Goal: Information Seeking & Learning: Learn about a topic

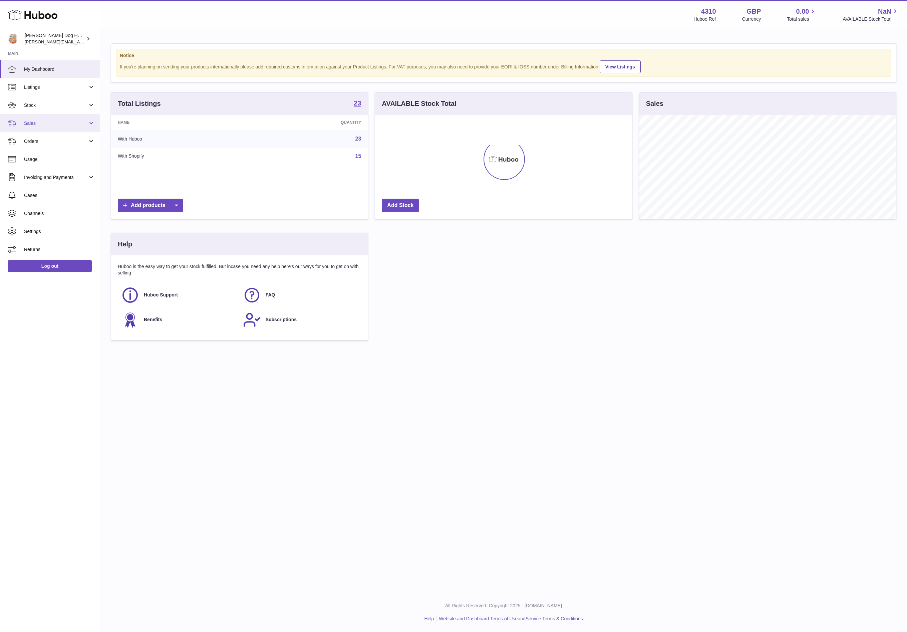
scroll to position [104, 256]
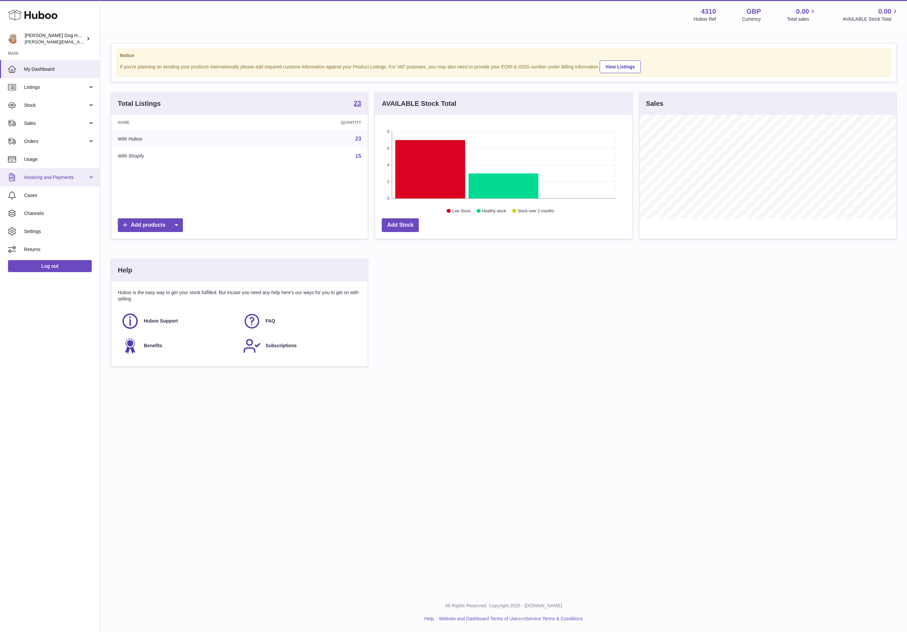
click at [48, 174] on span "Invoicing and Payments" at bounding box center [56, 177] width 64 height 6
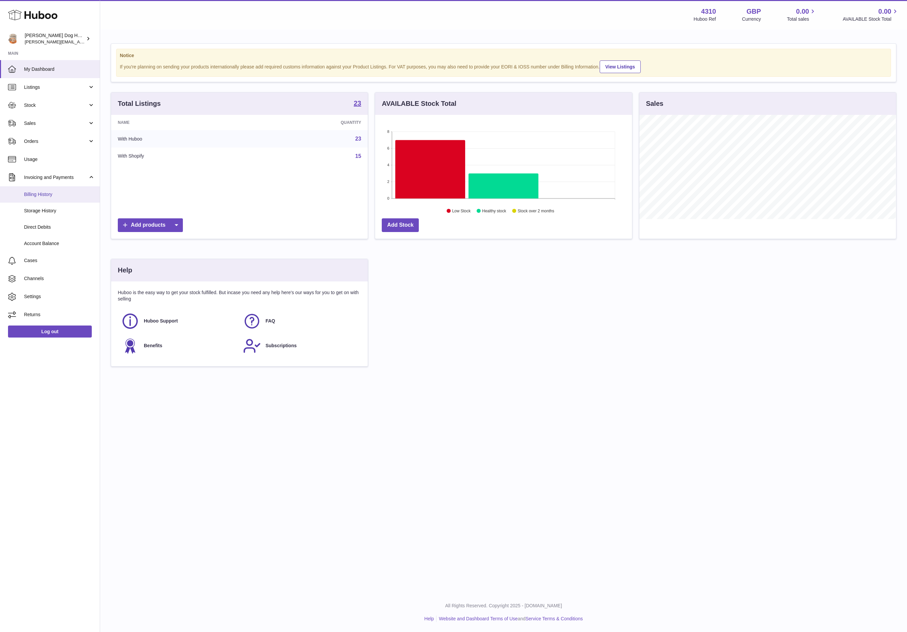
click at [47, 194] on span "Billing History" at bounding box center [59, 194] width 71 height 6
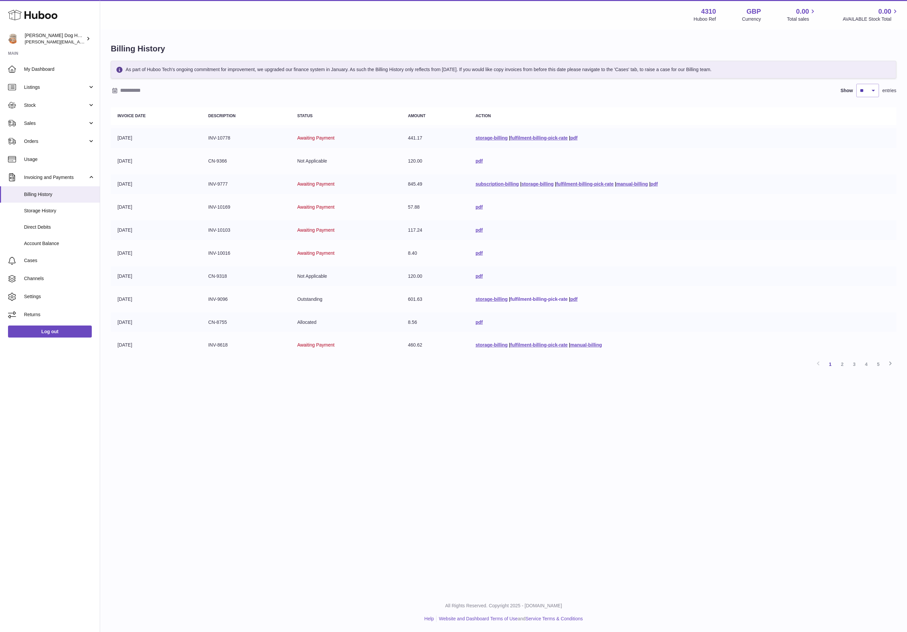
click at [519, 296] on link "fulfilment-billing-pick-rate" at bounding box center [538, 298] width 57 height 5
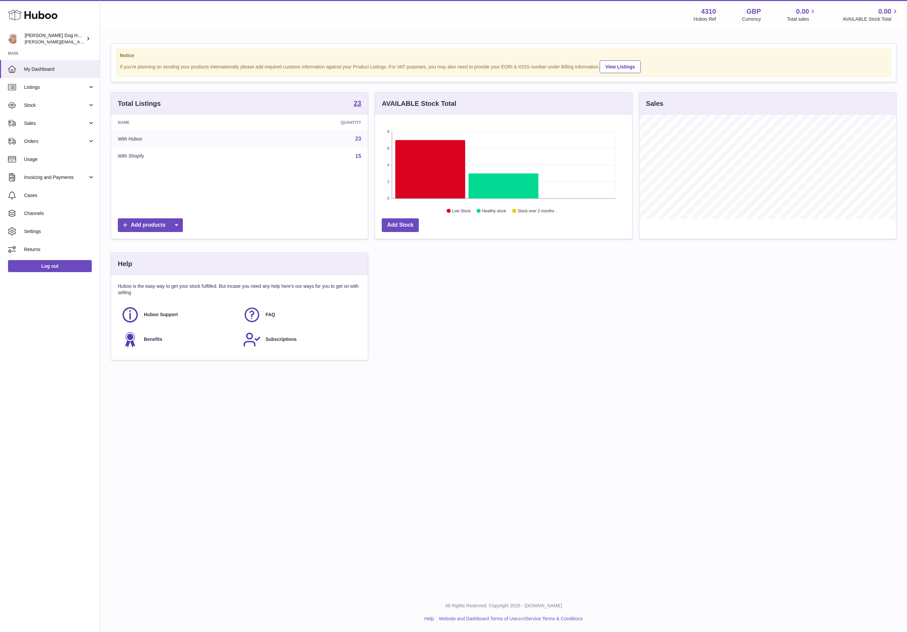
scroll to position [104, 256]
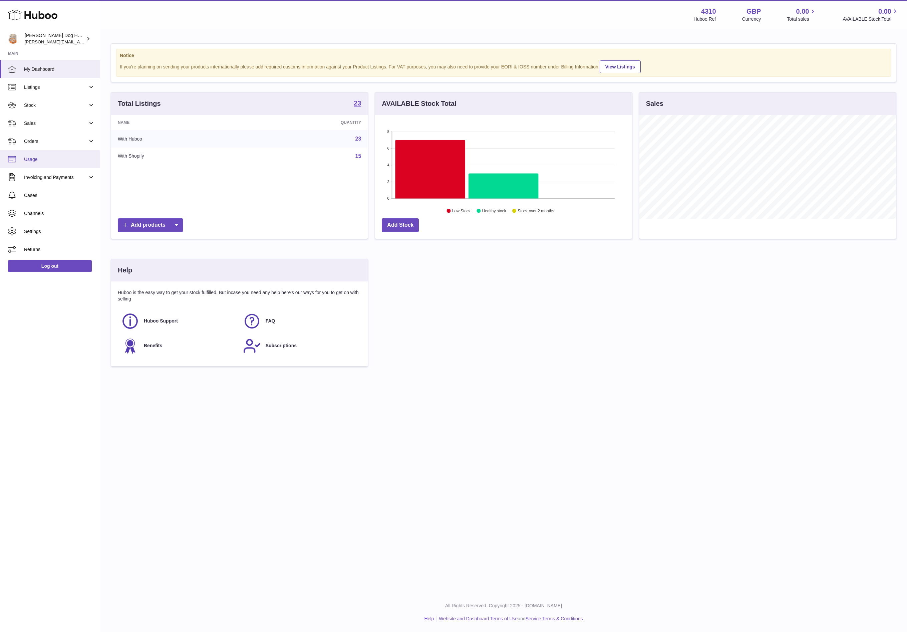
click at [43, 162] on span "Usage" at bounding box center [59, 159] width 71 height 6
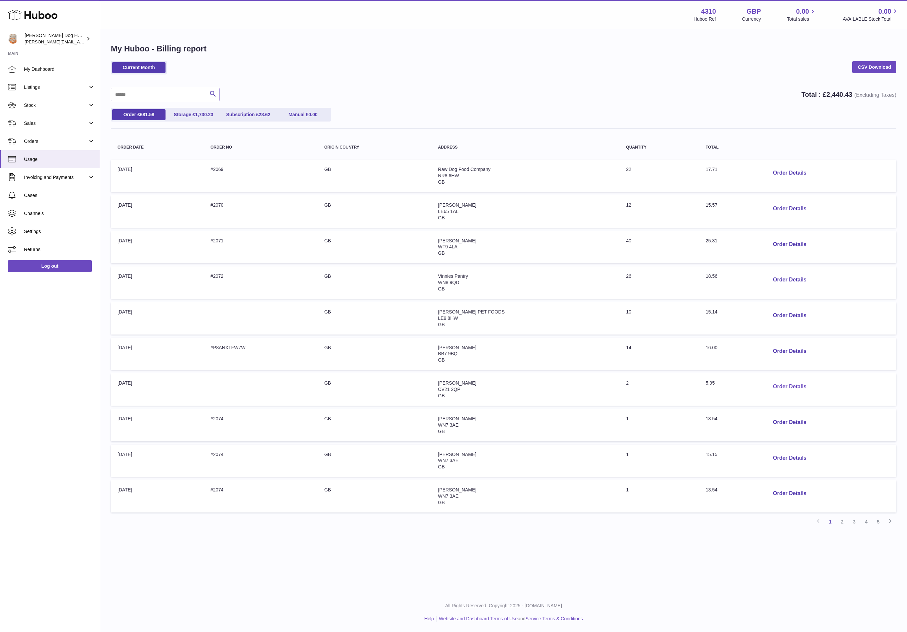
click at [774, 380] on button "Order Details" at bounding box center [790, 387] width 44 height 14
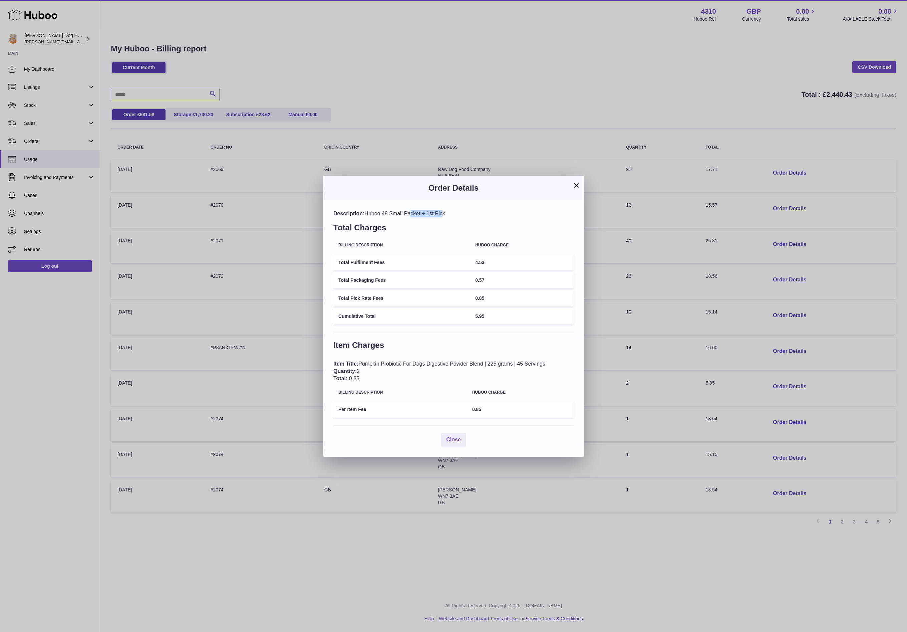
drag, startPoint x: 423, startPoint y: 215, endPoint x: 389, endPoint y: 212, distance: 34.5
click at [389, 212] on div "Description: Huboo 48 Small Packet + 1st Pick" at bounding box center [453, 213] width 240 height 7
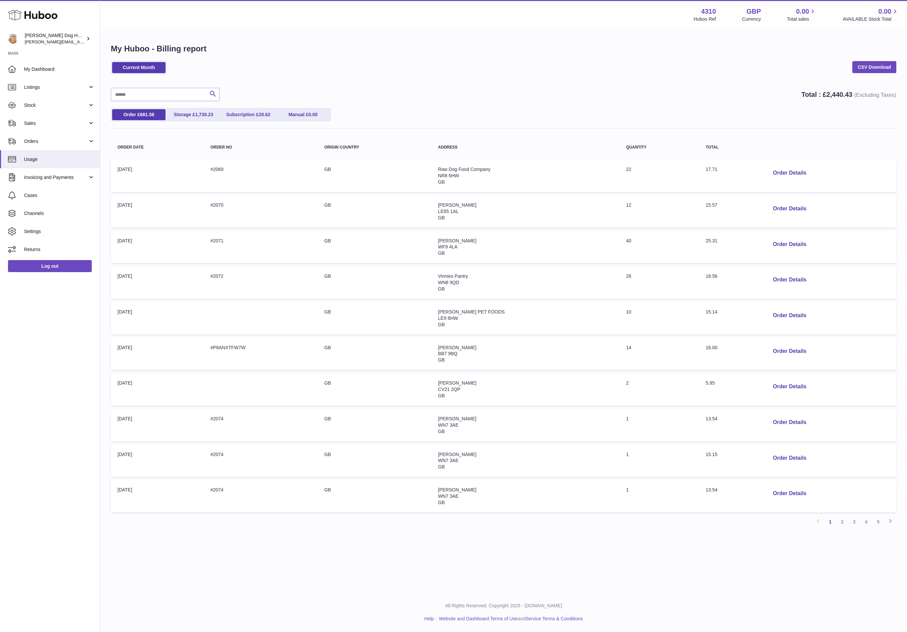
click at [348, 133] on div at bounding box center [453, 316] width 907 height 632
click at [840, 516] on link "2" at bounding box center [842, 522] width 12 height 12
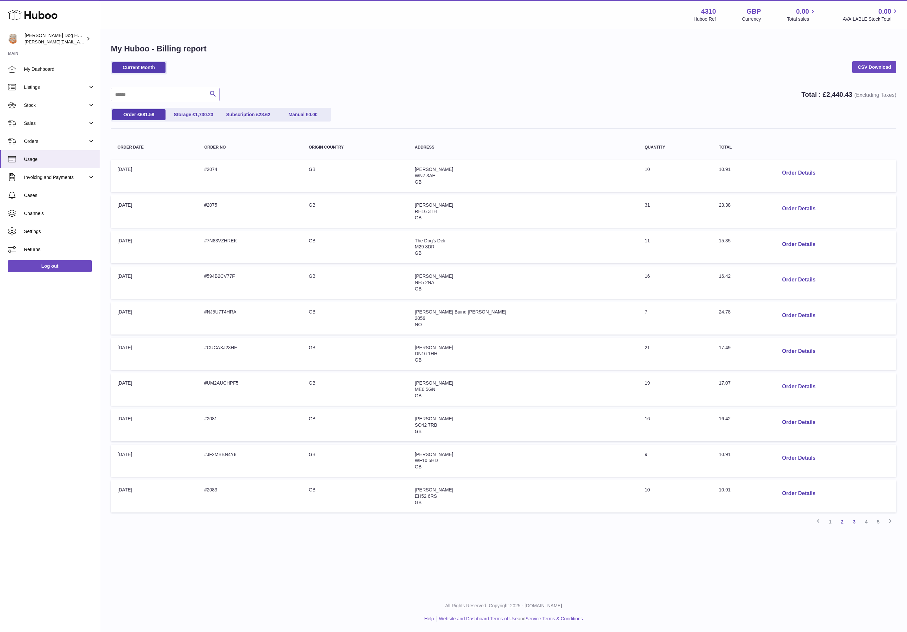
click at [855, 518] on link "3" at bounding box center [854, 522] width 12 height 12
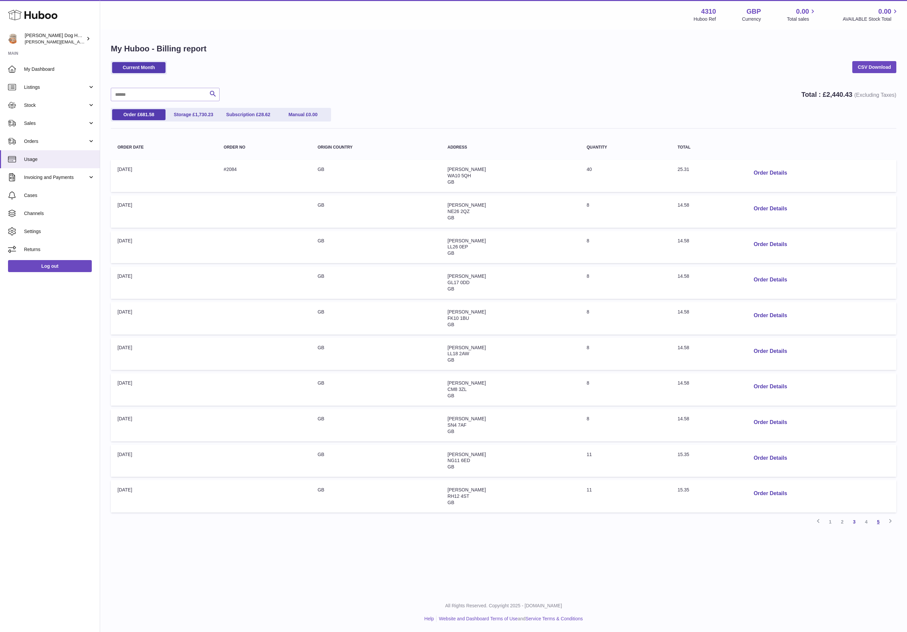
click at [877, 518] on link "5" at bounding box center [878, 522] width 12 height 12
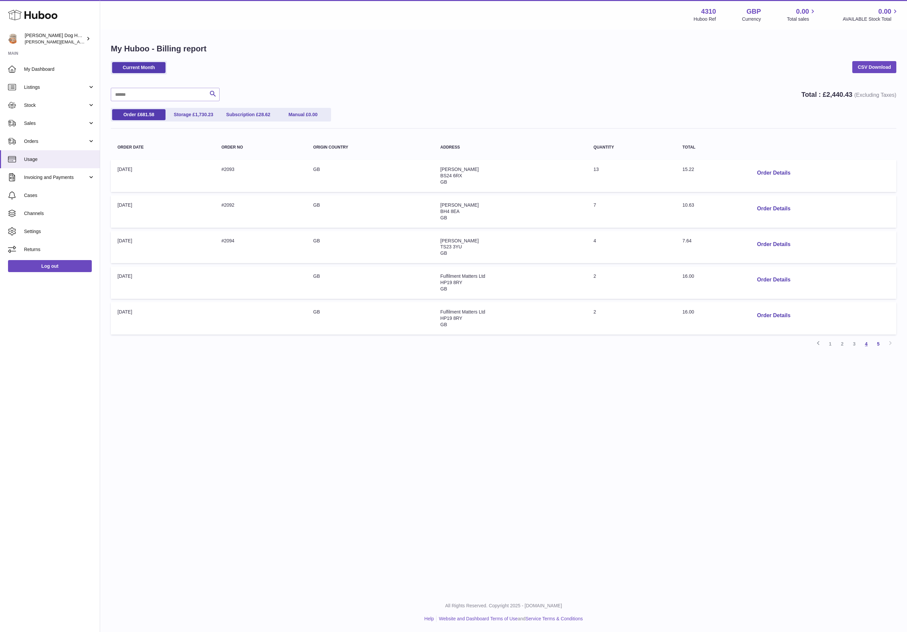
click at [865, 344] on link "4" at bounding box center [866, 344] width 12 height 12
